Goal: Task Accomplishment & Management: Manage account settings

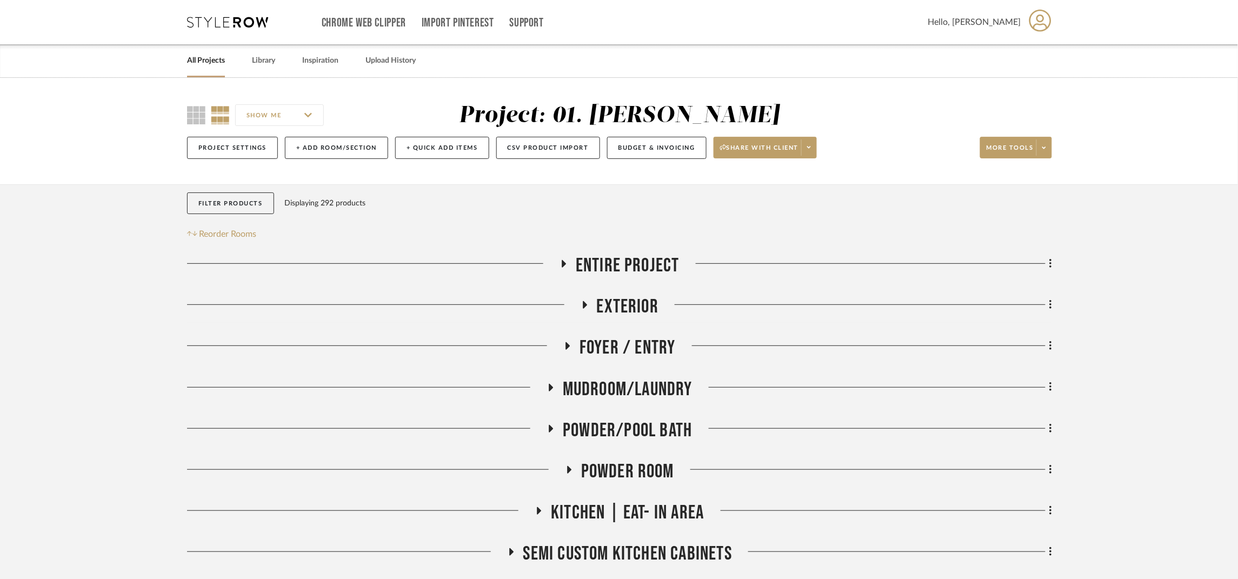
click at [663, 260] on span "Entire Project" at bounding box center [628, 265] width 104 height 23
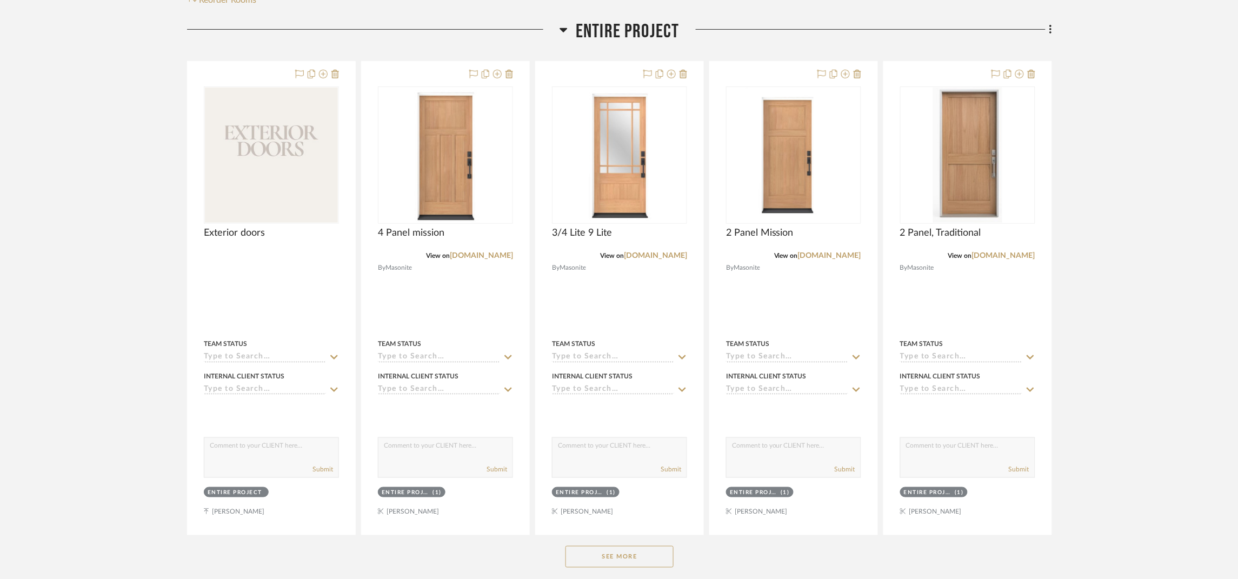
scroll to position [243, 0]
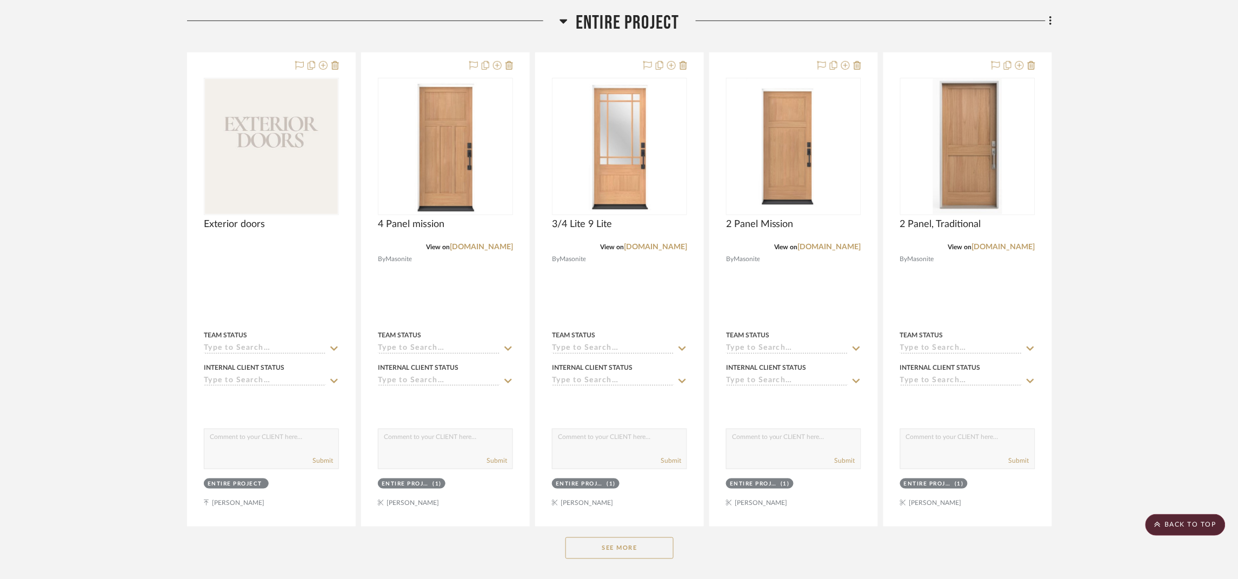
click at [625, 543] on button "See More" at bounding box center [619, 548] width 108 height 22
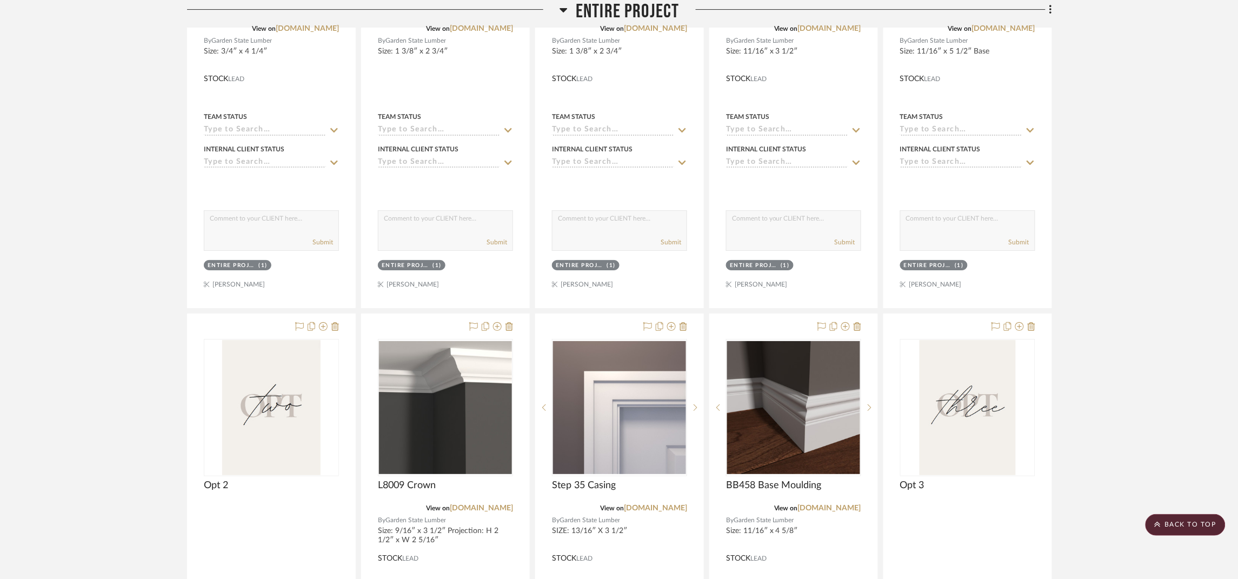
scroll to position [1216, 0]
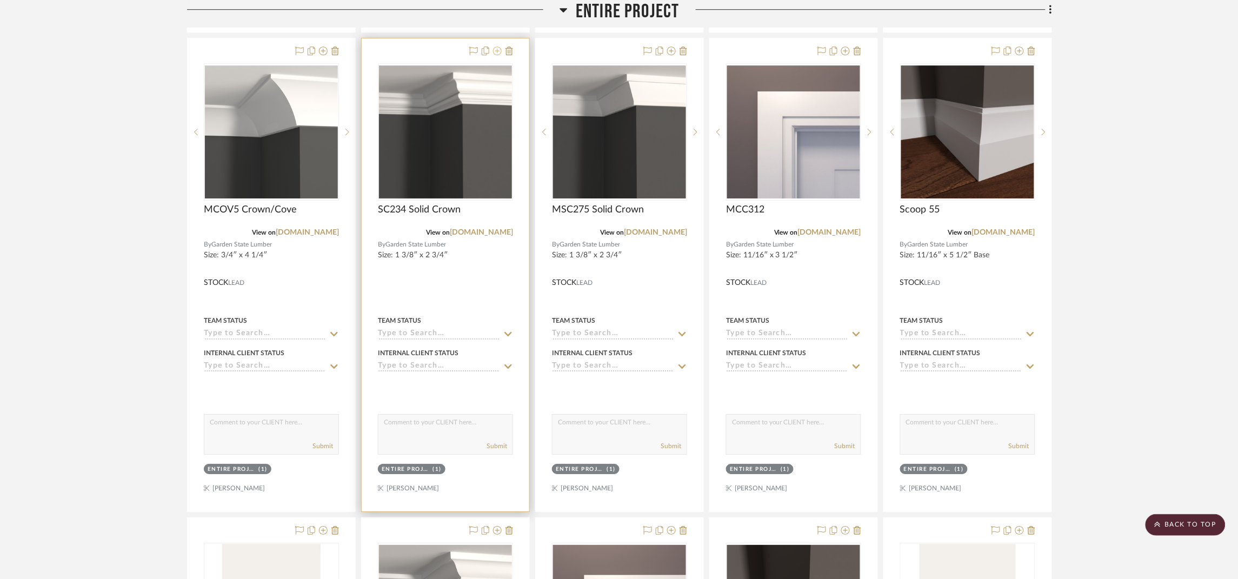
click at [496, 49] on icon at bounding box center [497, 50] width 9 height 9
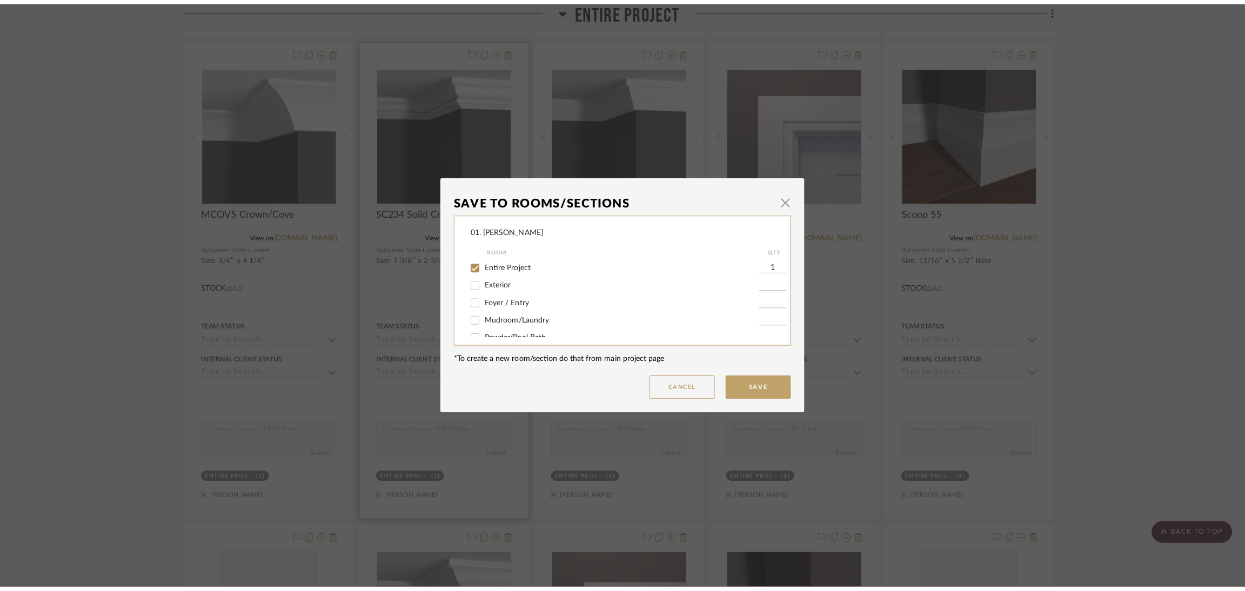
scroll to position [0, 0]
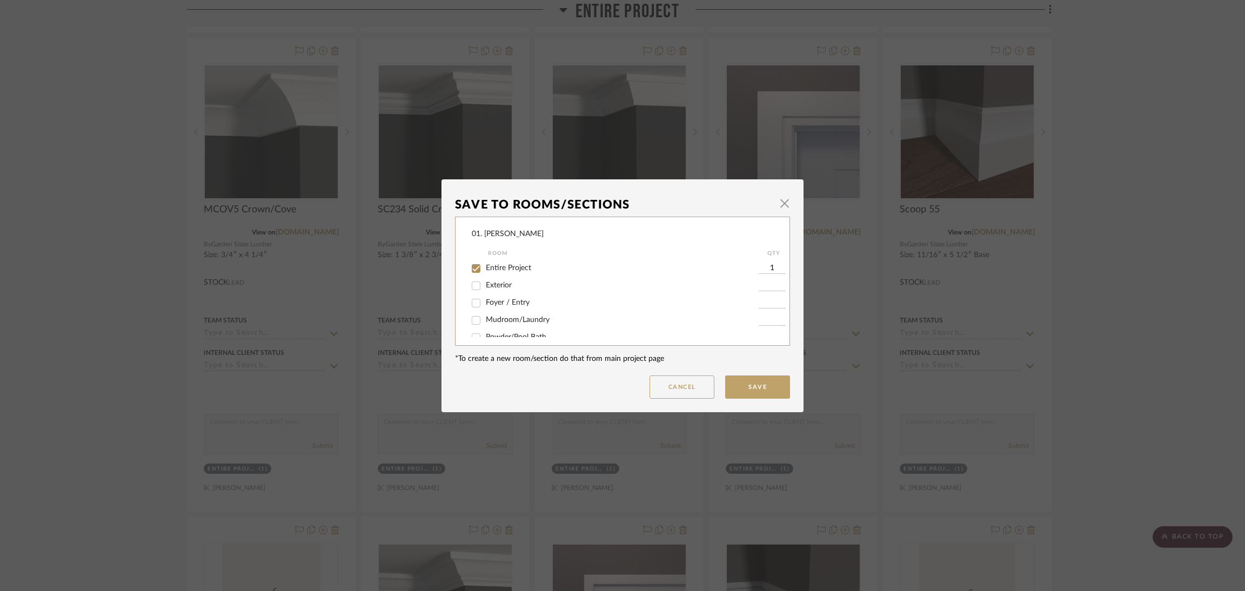
click at [495, 270] on span "Entire Project" at bounding box center [508, 268] width 45 height 8
click at [485, 270] on input "Entire Project" at bounding box center [476, 268] width 17 height 17
checkbox input "false"
click at [502, 312] on label "Considering" at bounding box center [622, 309] width 273 height 9
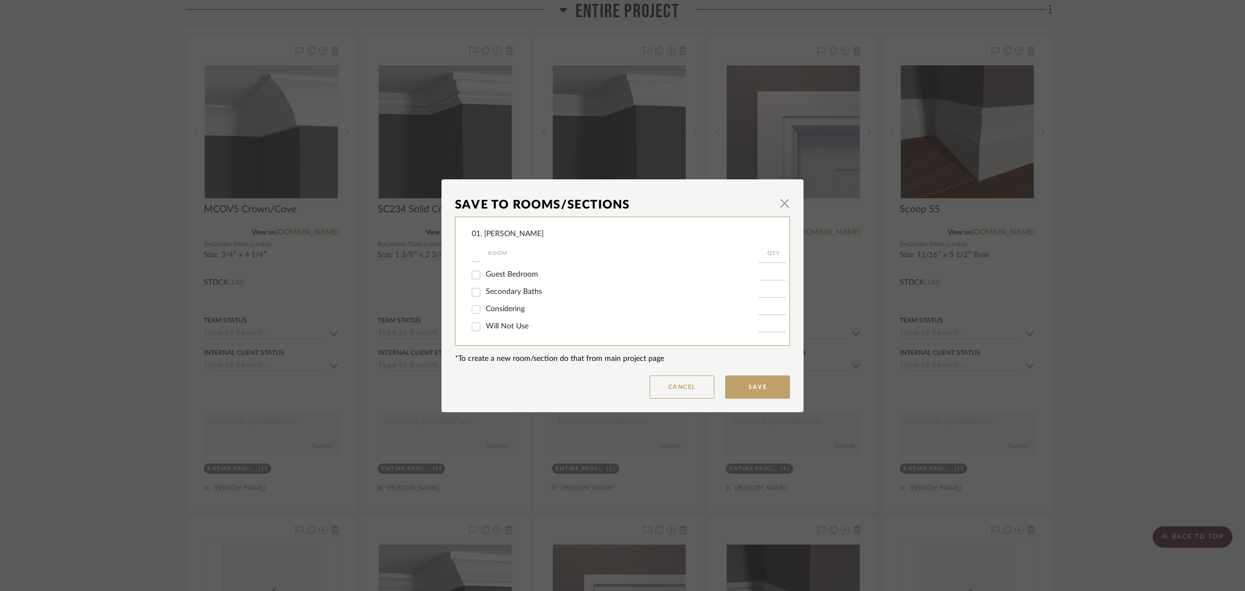
click at [485, 312] on input "Considering" at bounding box center [476, 309] width 17 height 17
checkbox input "true"
type input "1"
click at [771, 386] on button "Save" at bounding box center [757, 387] width 65 height 23
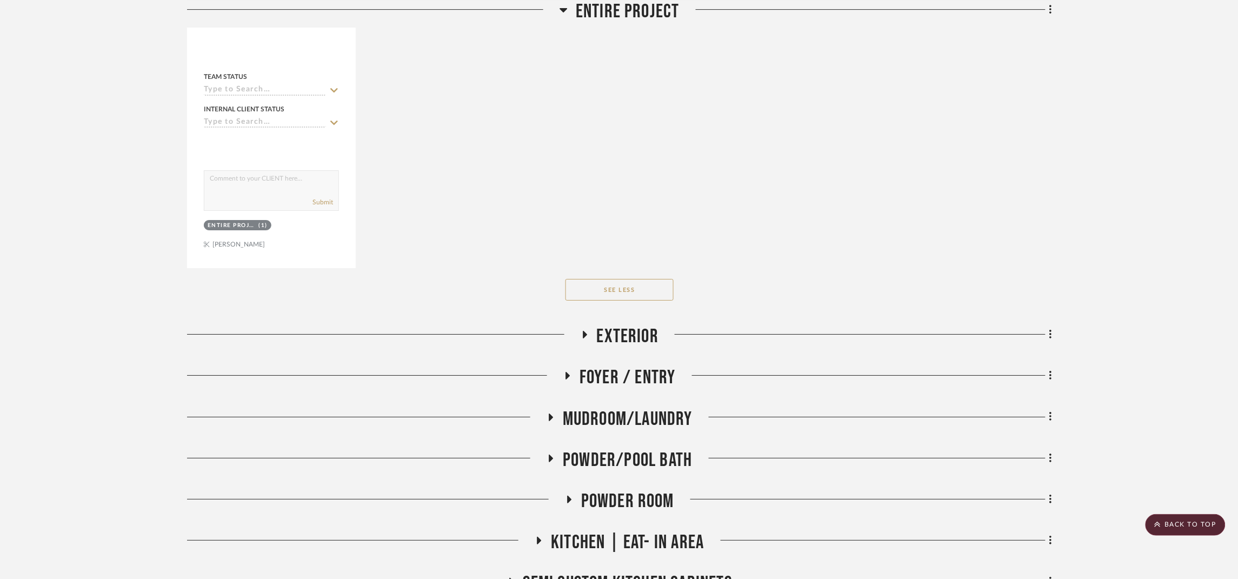
scroll to position [2918, 0]
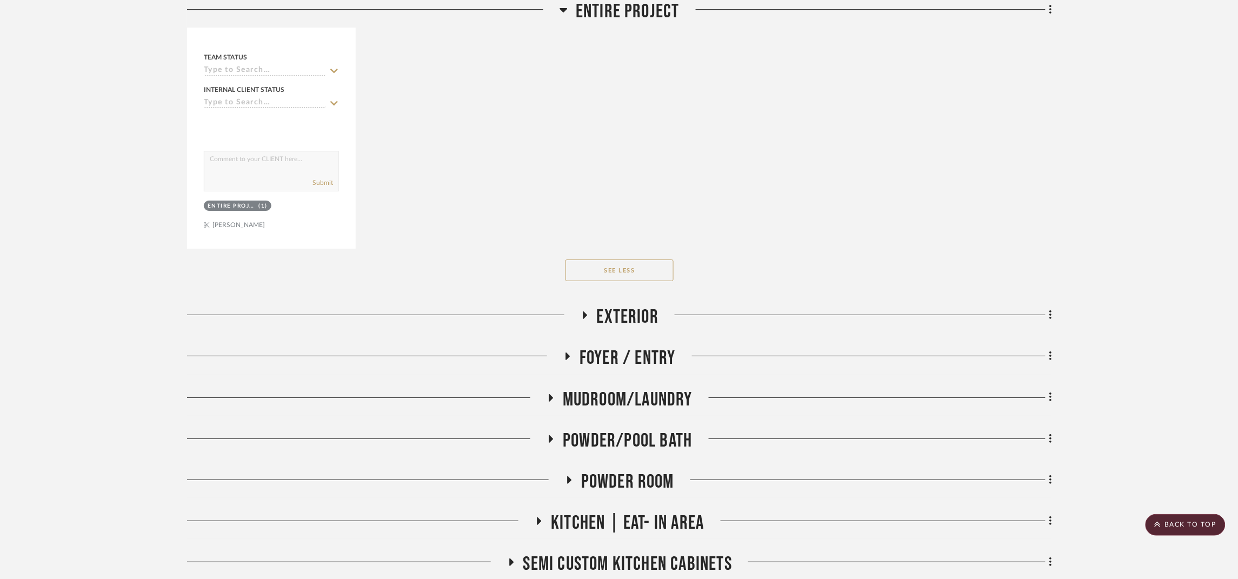
click at [621, 316] on span "Exterior" at bounding box center [628, 316] width 62 height 23
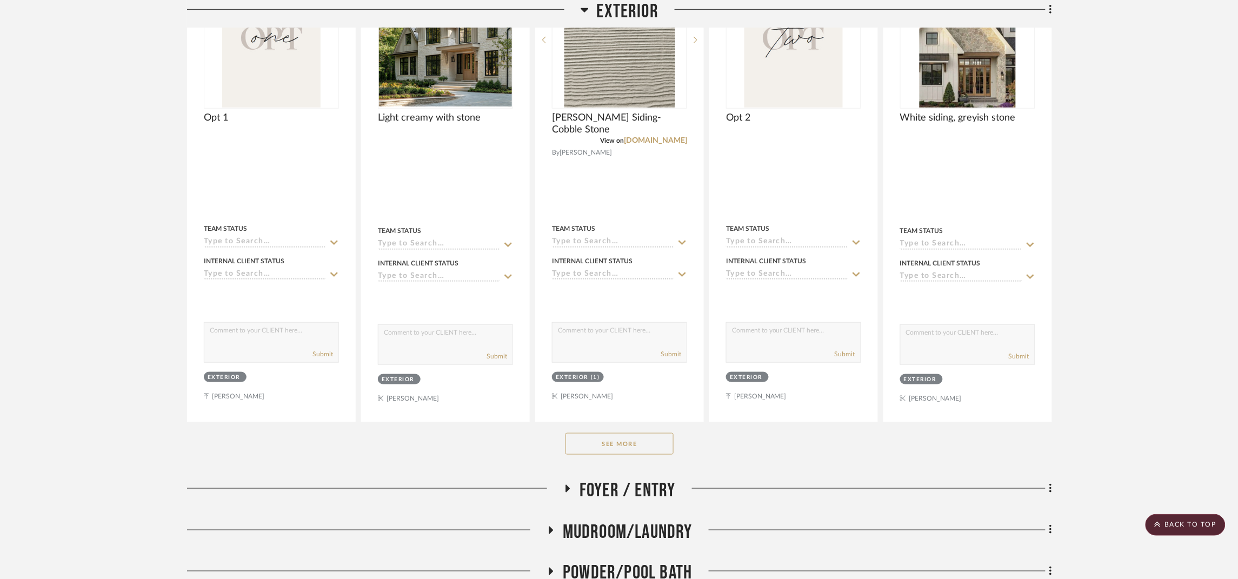
scroll to position [3323, 0]
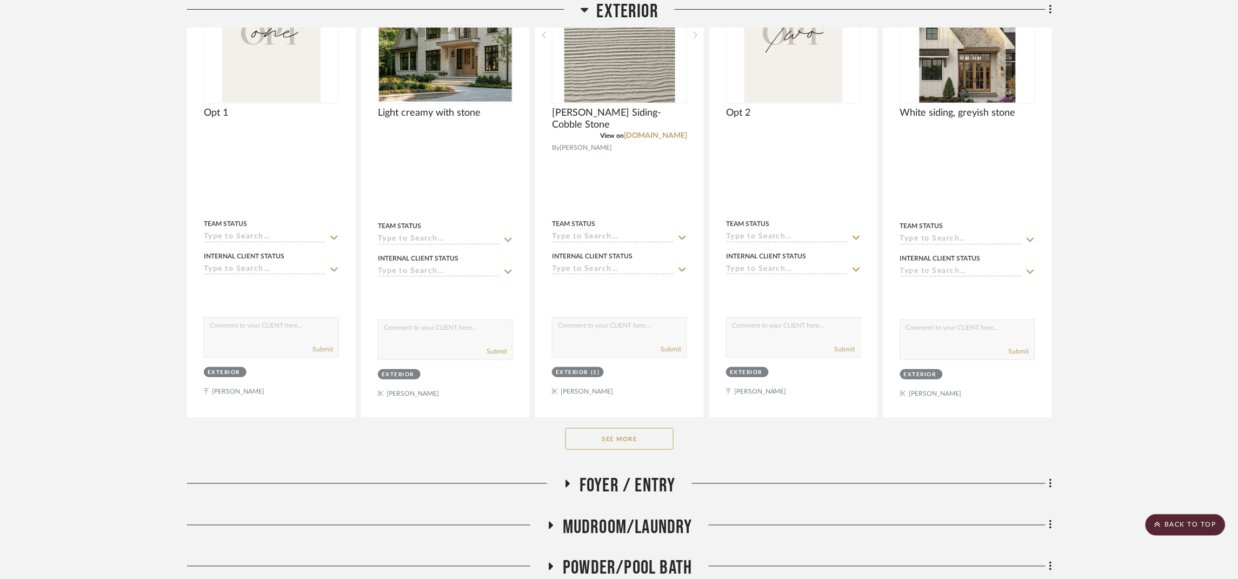
click at [631, 444] on button "See More" at bounding box center [619, 439] width 108 height 22
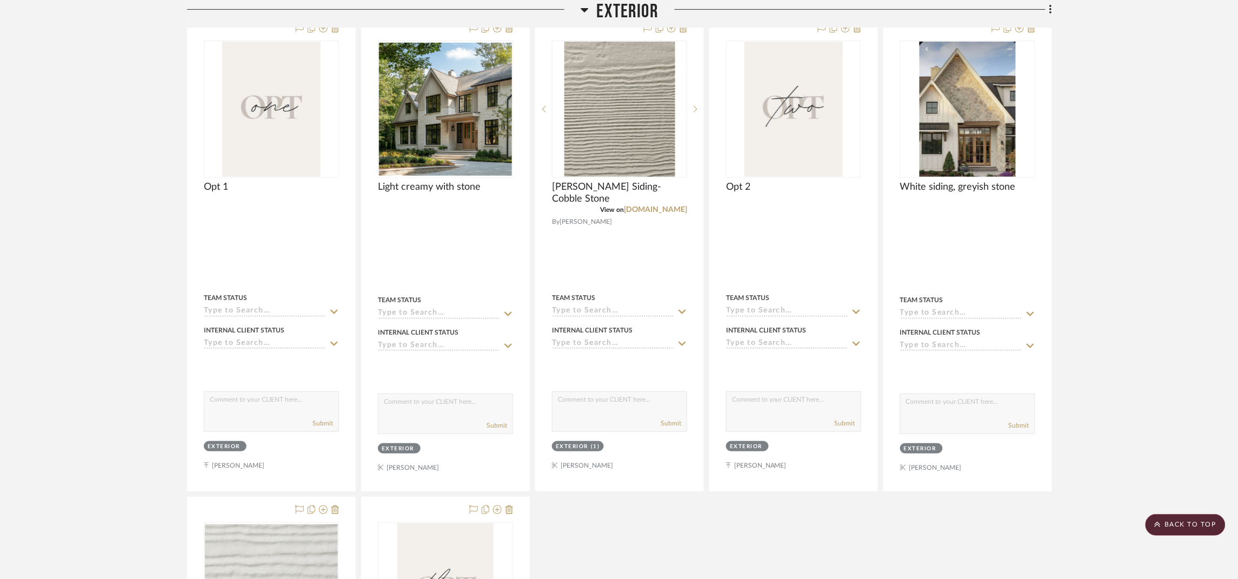
scroll to position [3242, 0]
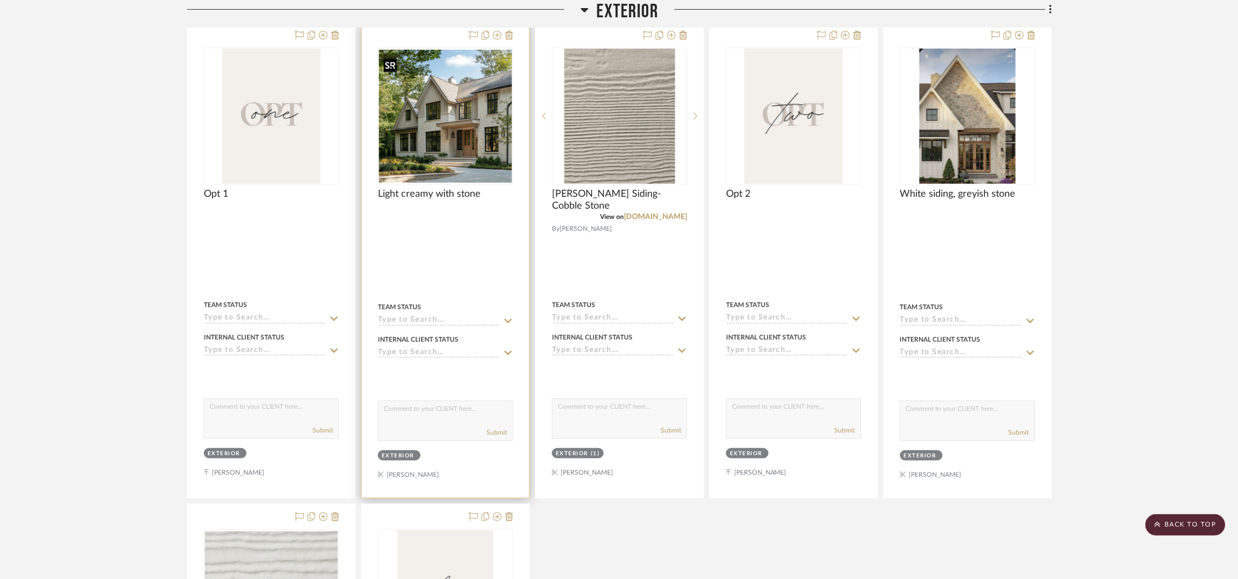
click at [465, 139] on img "0" at bounding box center [445, 116] width 133 height 133
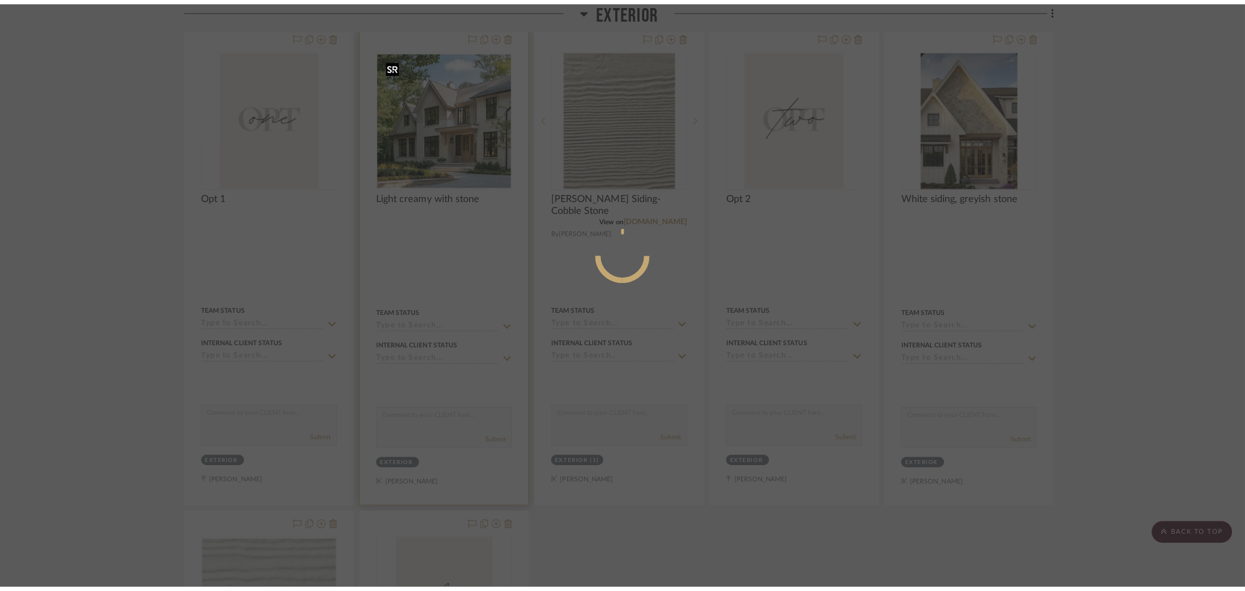
scroll to position [0, 0]
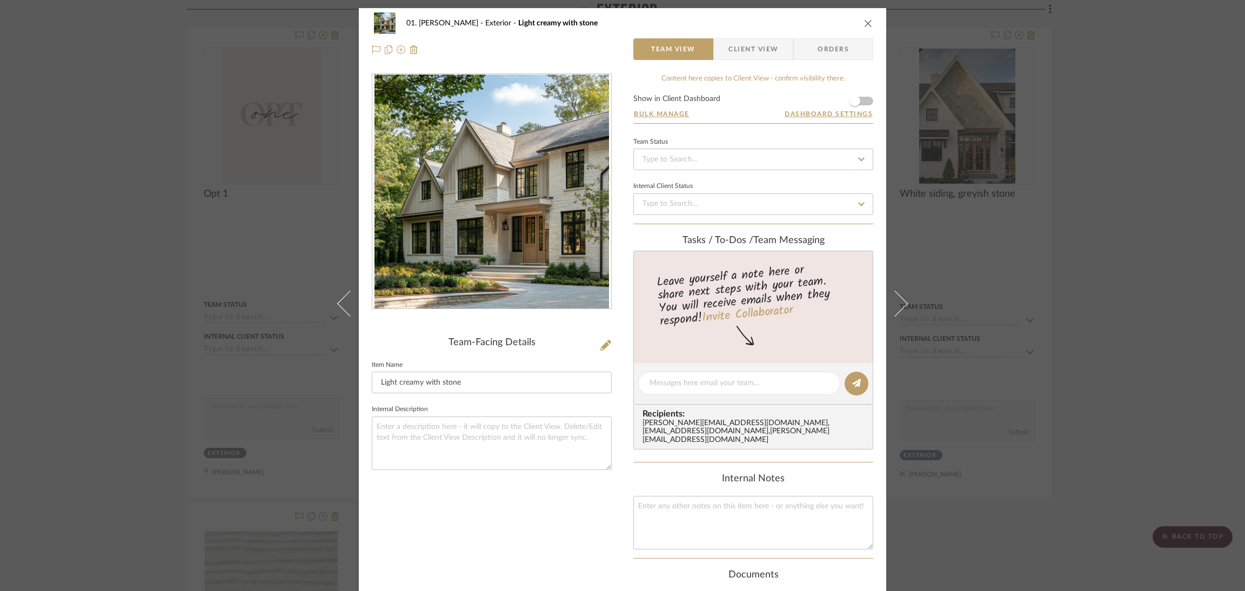
click at [514, 188] on img "0" at bounding box center [492, 192] width 235 height 235
